Goal: Task Accomplishment & Management: Manage account settings

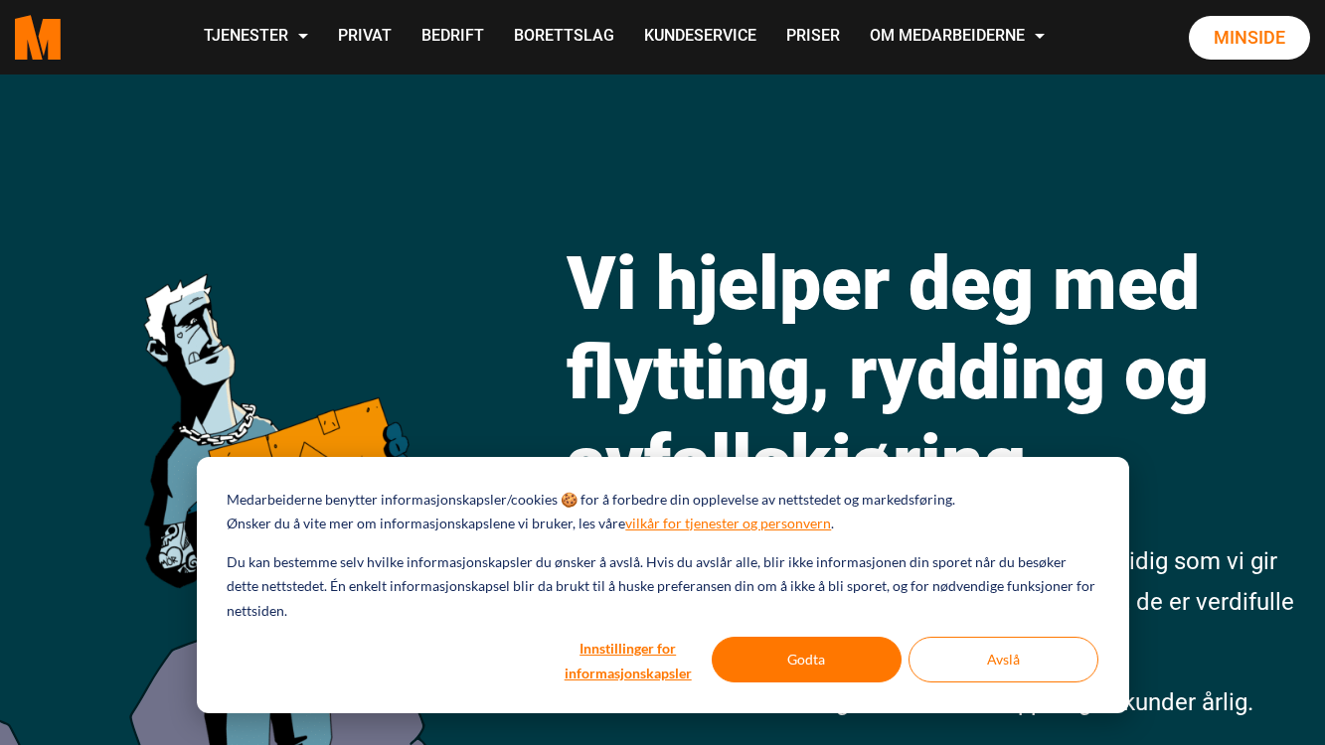
click at [1253, 60] on link "Minside" at bounding box center [1249, 38] width 121 height 44
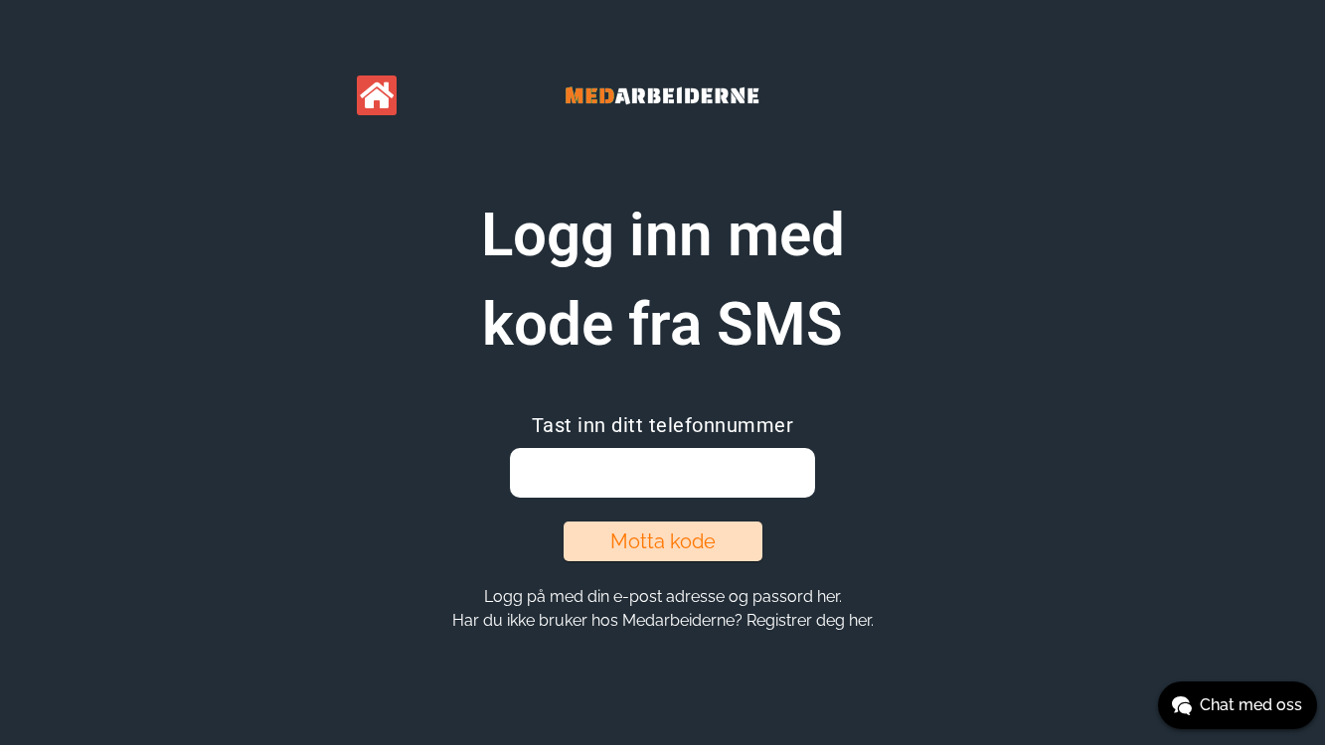
type input "[EMAIL_ADDRESS][DOMAIN_NAME]"
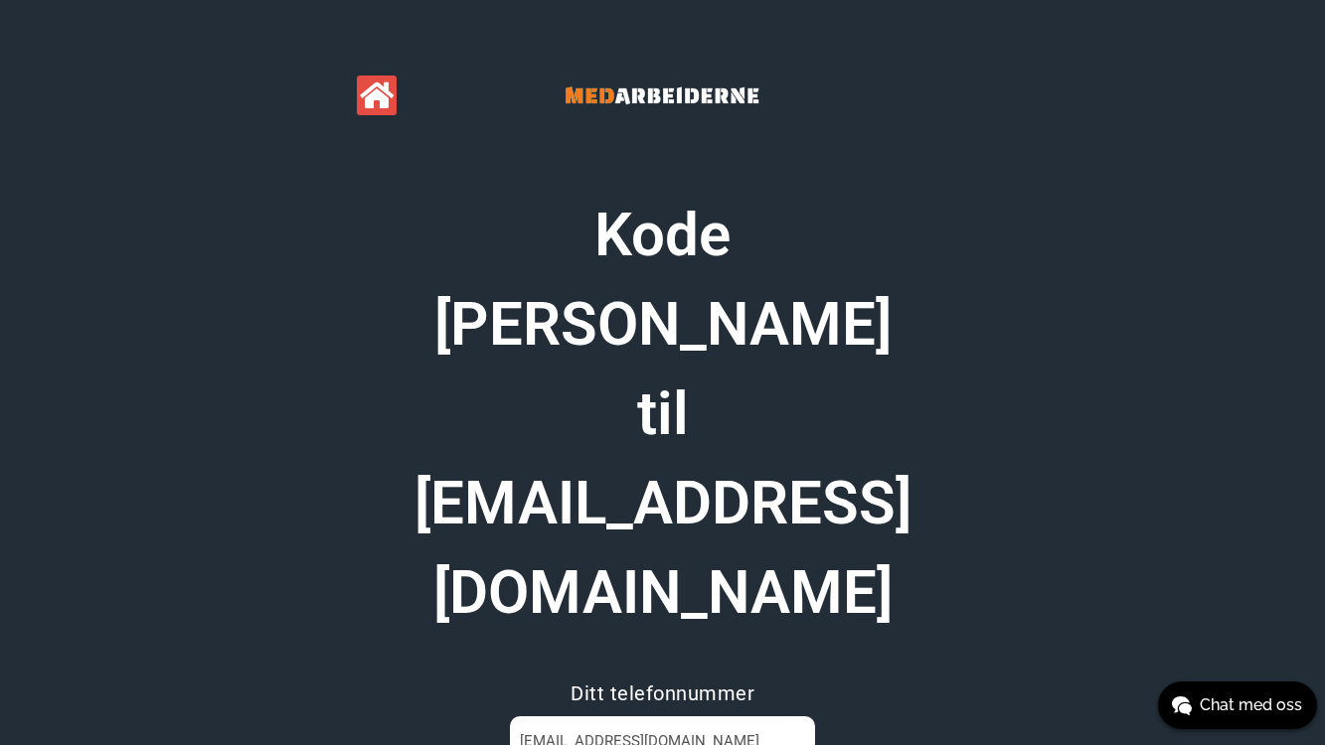
type input "ET2DSVRD"
